Goal: Task Accomplishment & Management: Manage account settings

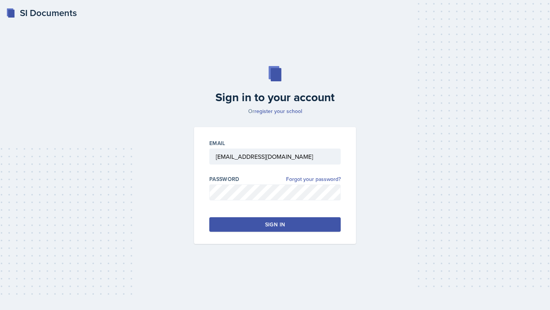
click at [253, 225] on button "Sign in" at bounding box center [274, 225] width 131 height 15
type input "[EMAIL_ADDRESS][DOMAIN_NAME]"
click at [235, 229] on button "Sign in" at bounding box center [274, 225] width 131 height 15
